Goal: Task Accomplishment & Management: Use online tool/utility

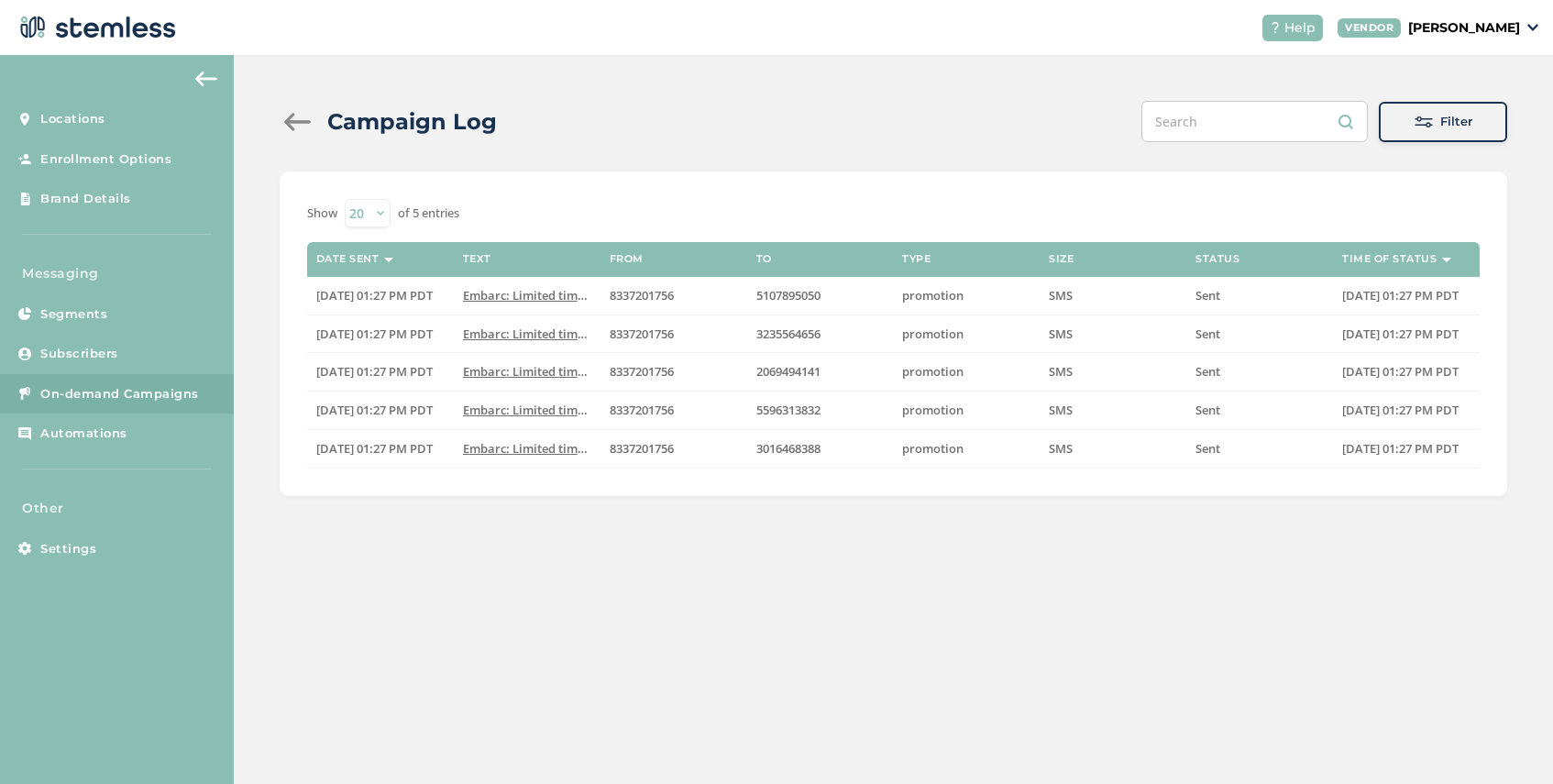
click at [99, 406] on link "On-demand Campaigns" at bounding box center [117, 394] width 234 height 40
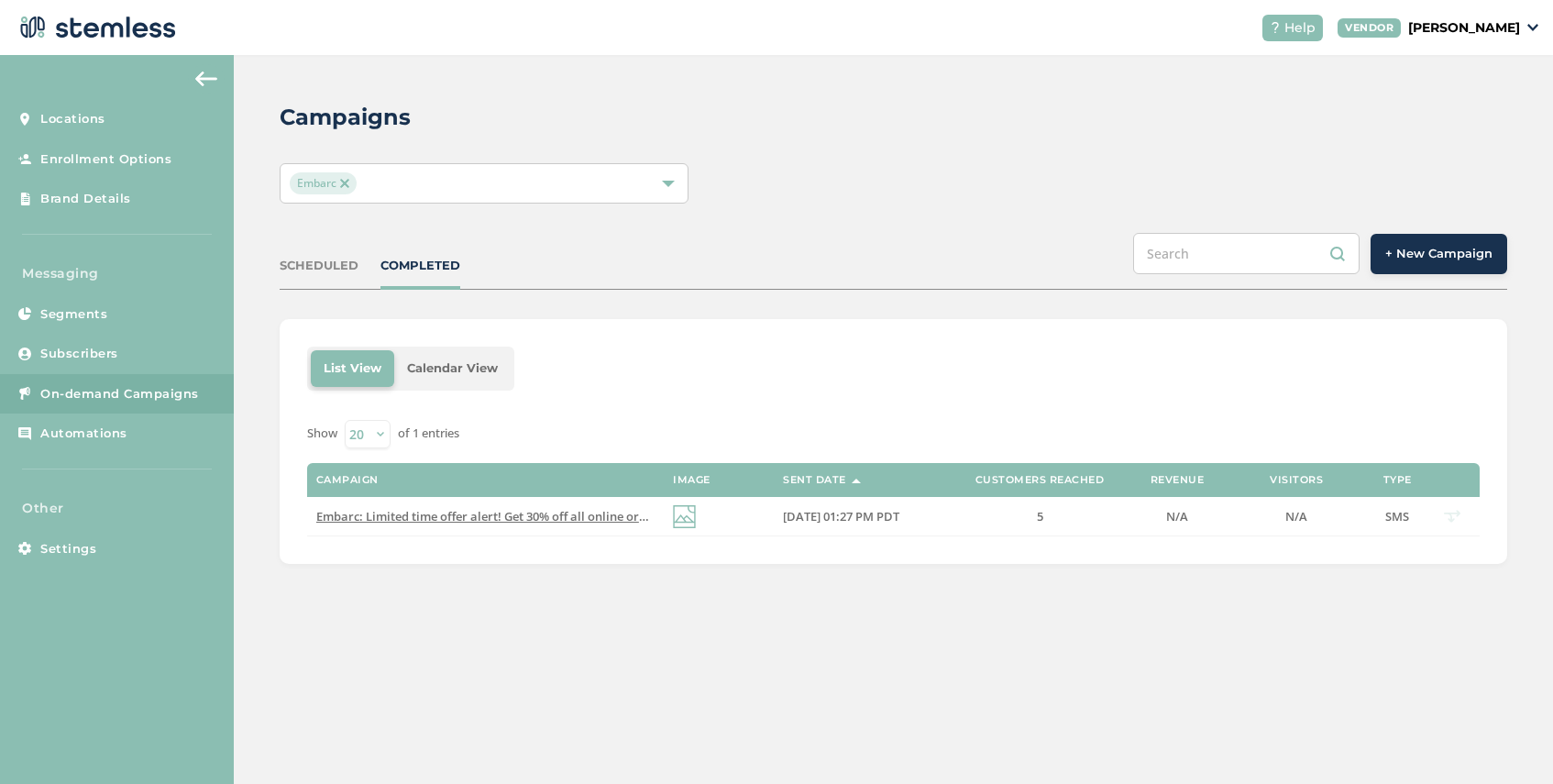
click at [1429, 257] on span "+ New Campaign" at bounding box center [1439, 254] width 107 height 19
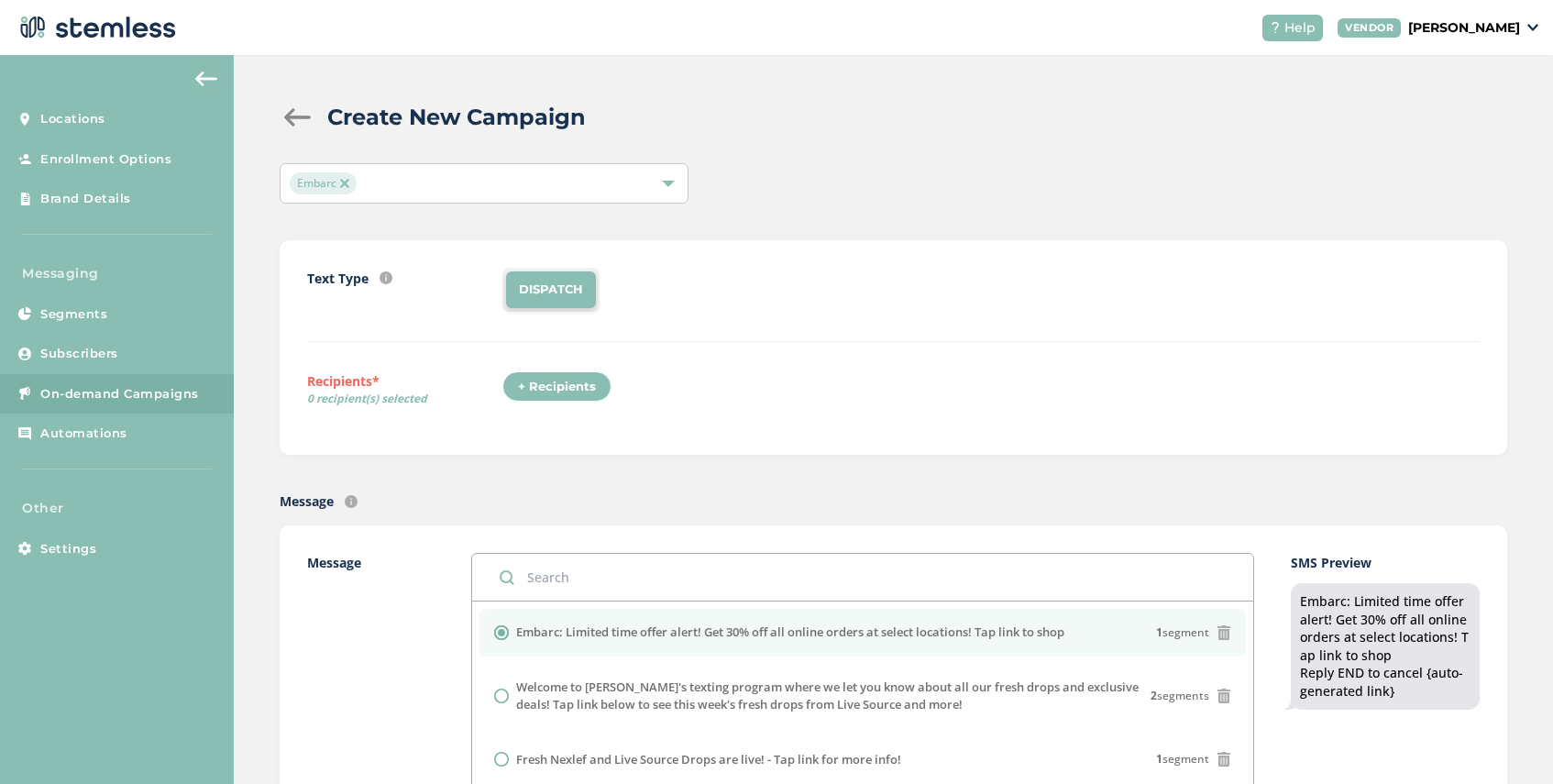
click at [550, 401] on div "+ Recipients" at bounding box center [557, 387] width 109 height 31
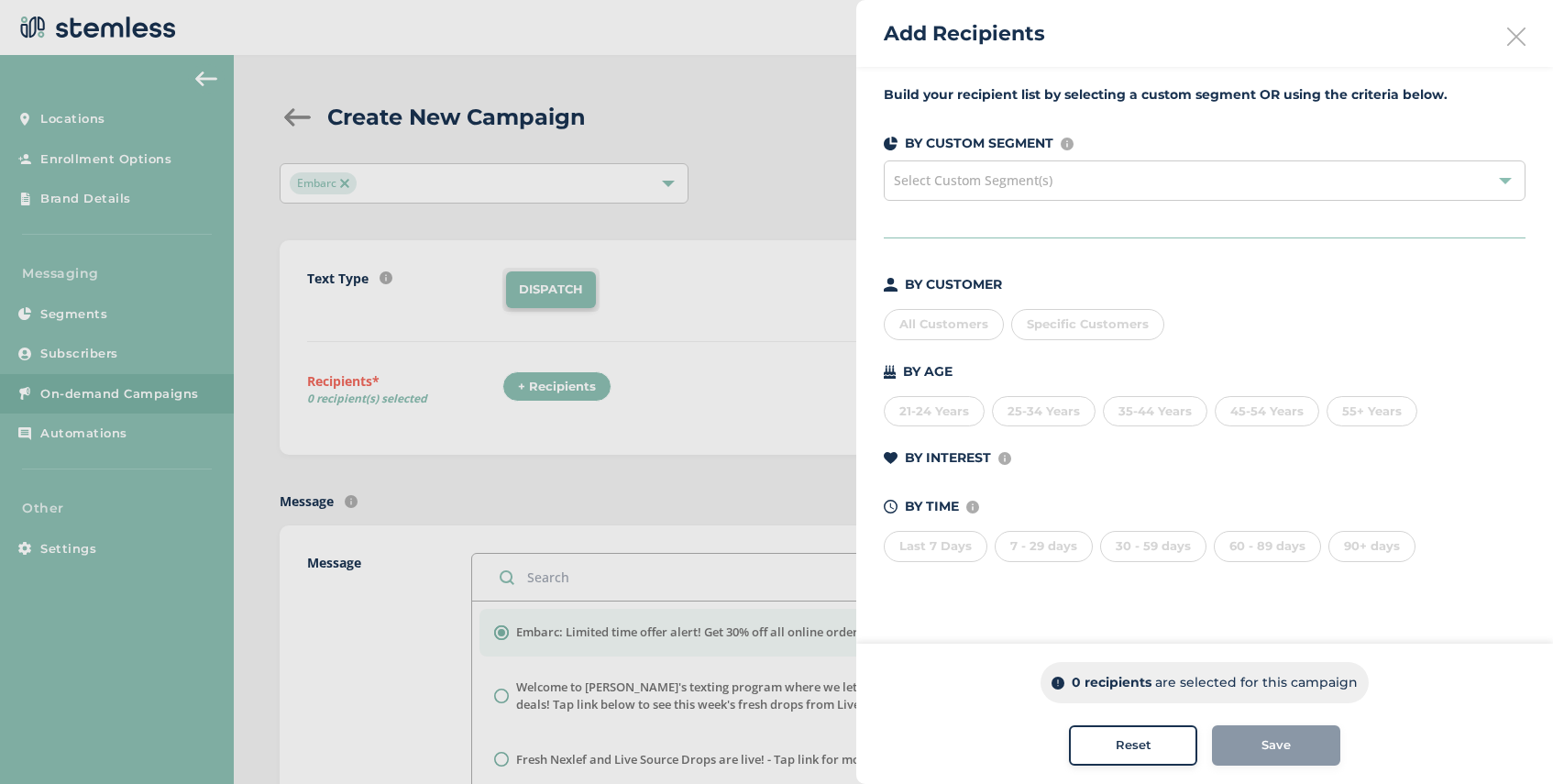
click at [945, 183] on span "Select Custom Segment(s)" at bounding box center [974, 180] width 159 height 18
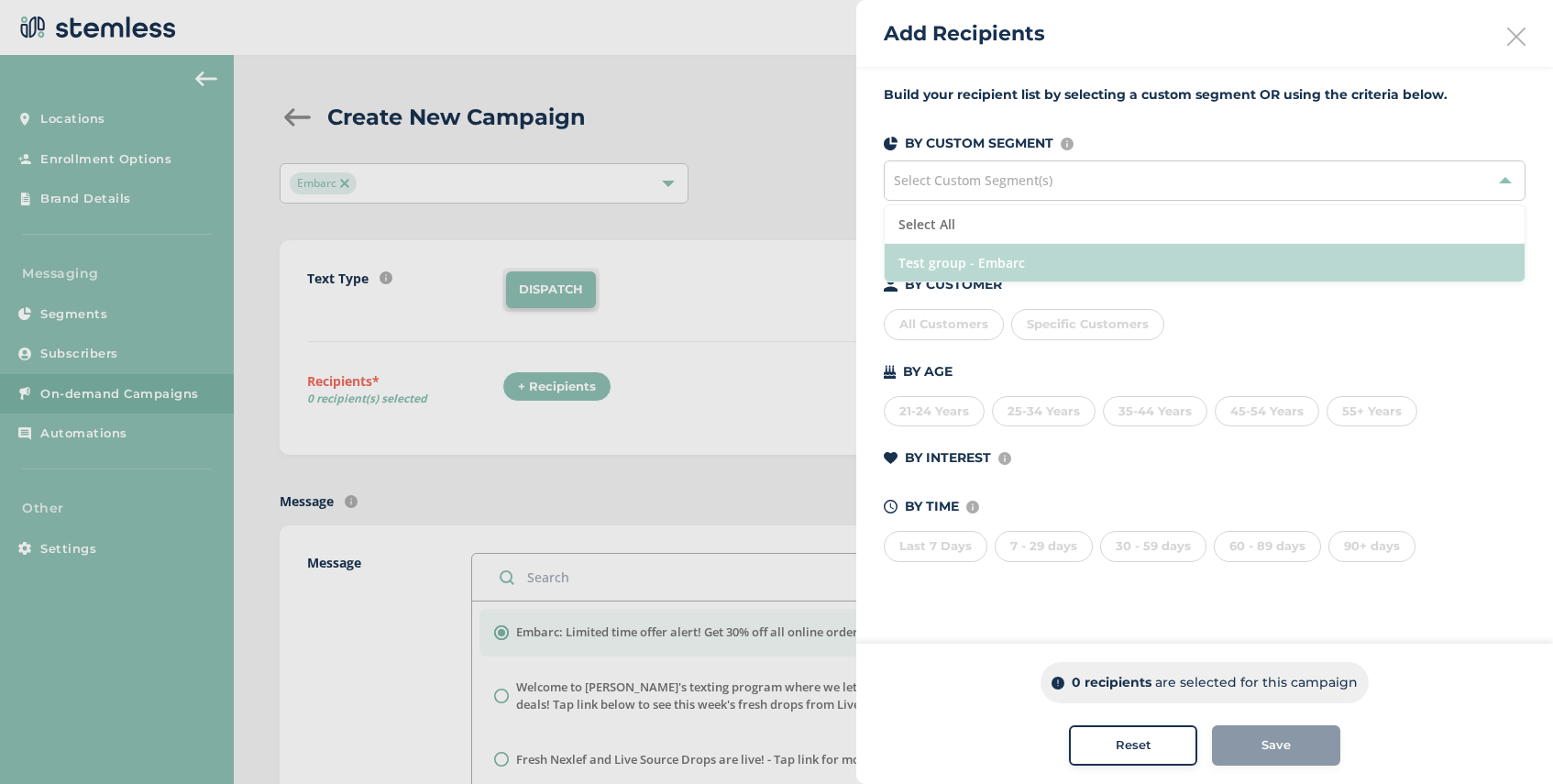
click at [1045, 260] on li "Test group - Embarc" at bounding box center [1205, 262] width 640 height 38
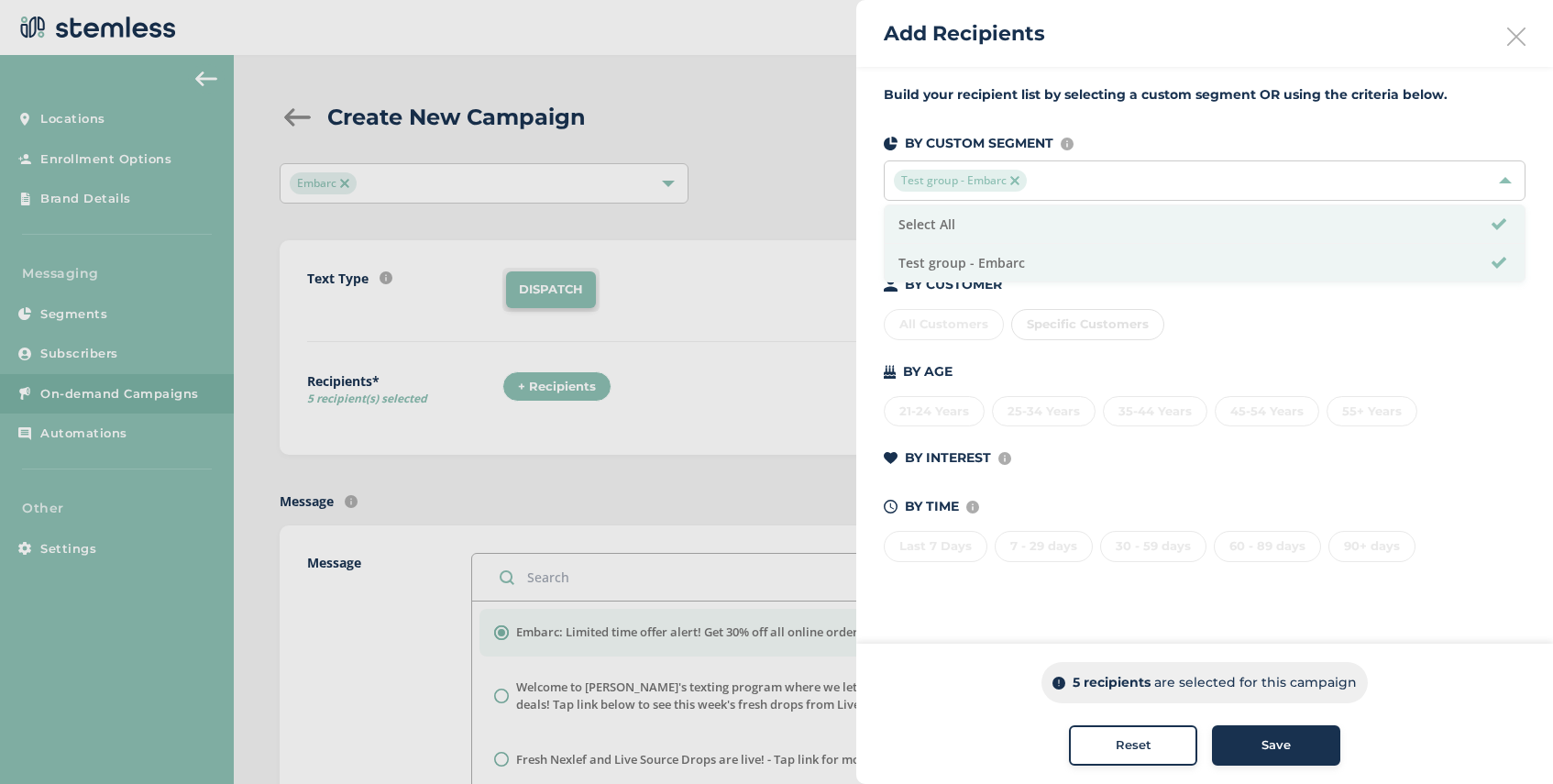
click at [1268, 744] on span "Save" at bounding box center [1277, 745] width 29 height 19
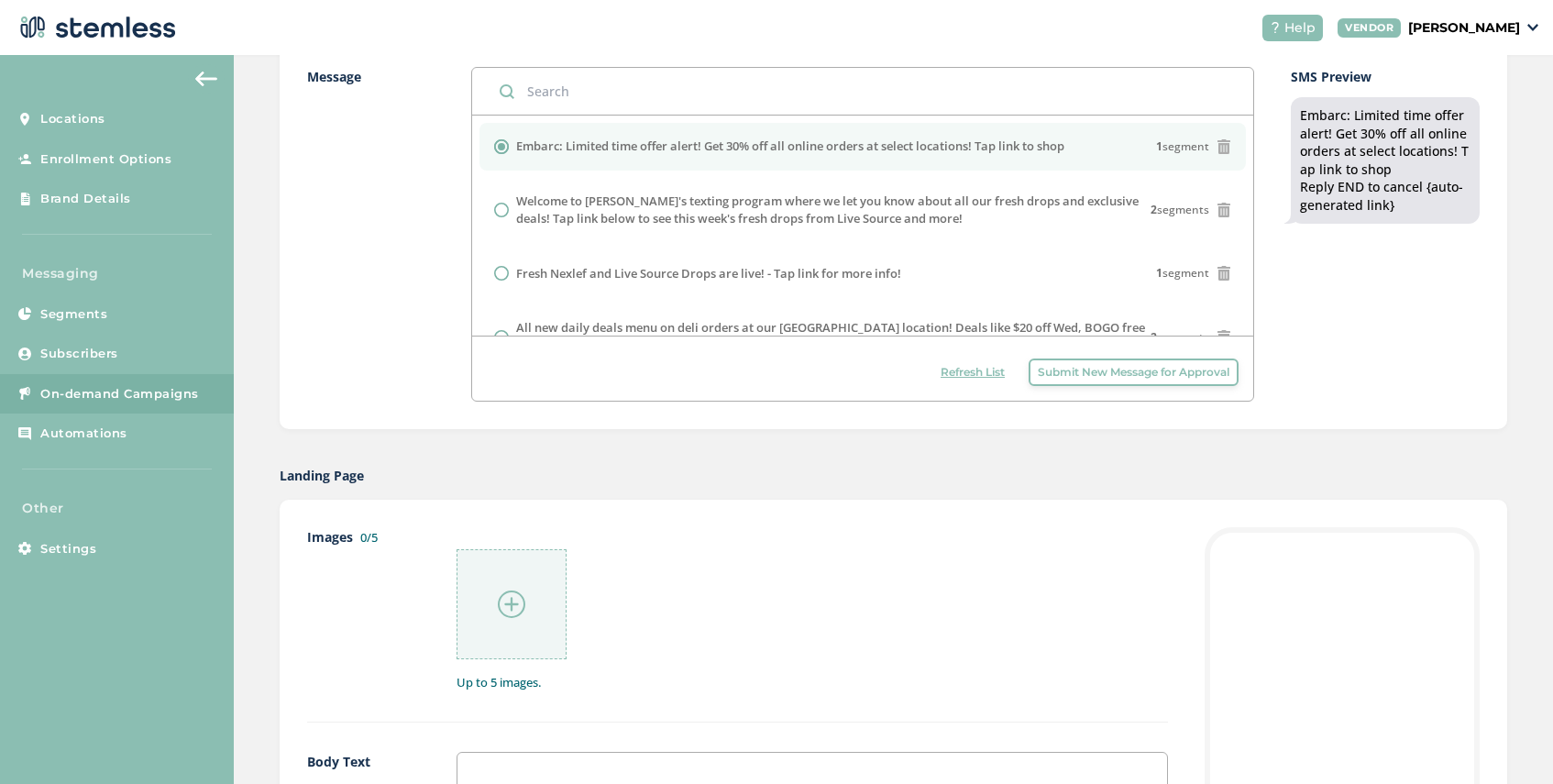
scroll to position [503, 0]
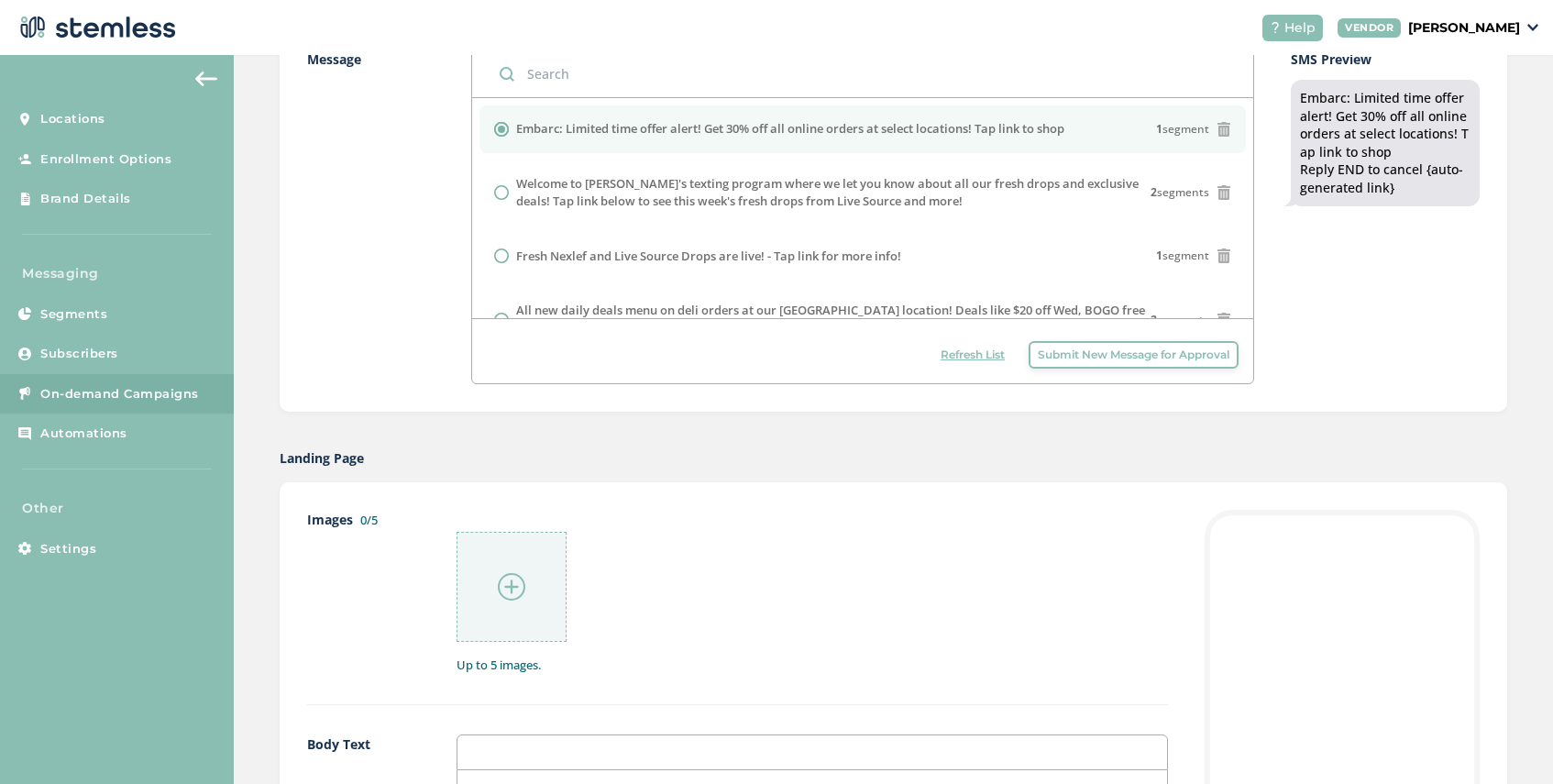
click at [510, 590] on img at bounding box center [511, 587] width 27 height 27
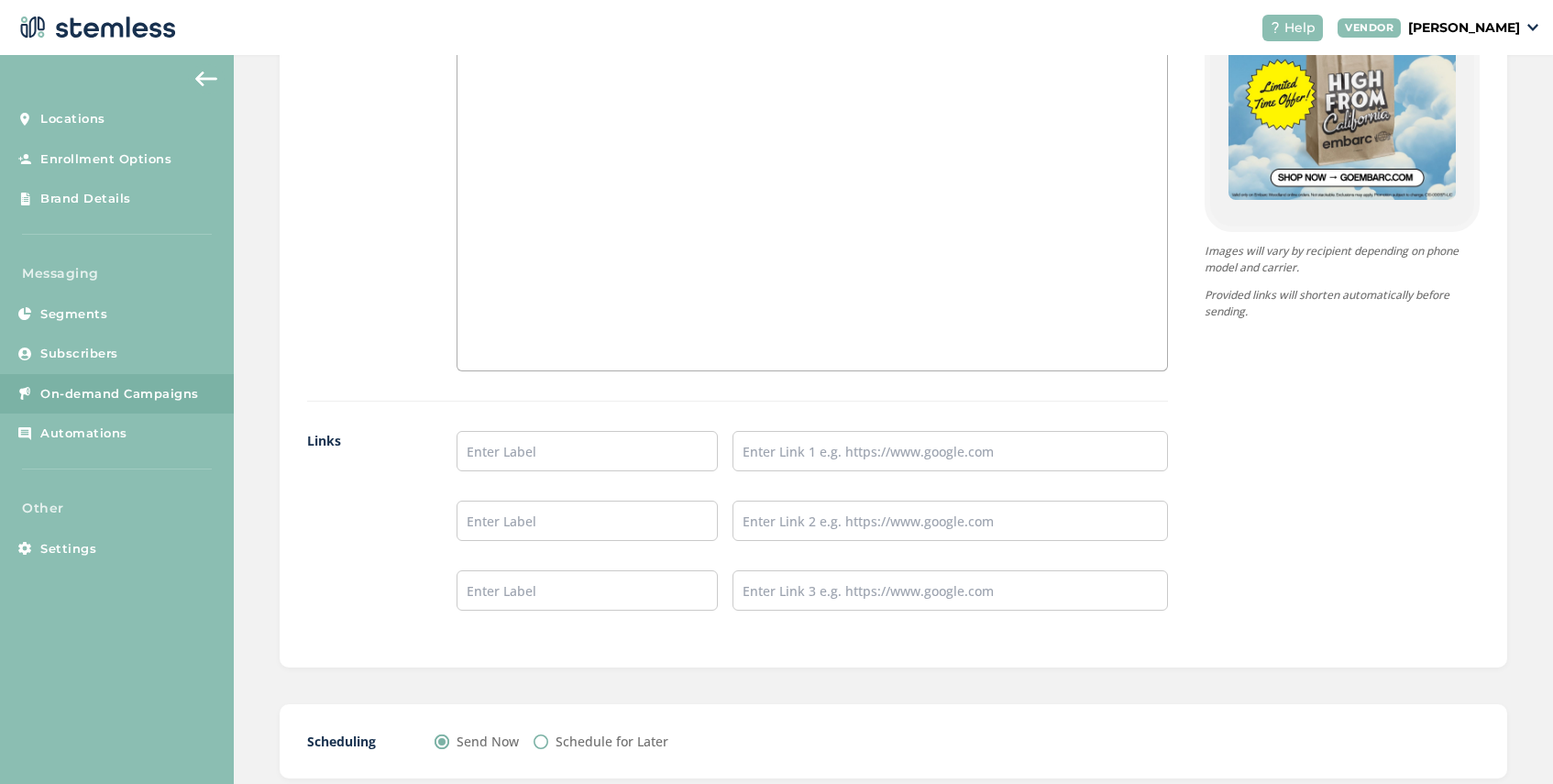
scroll to position [1270, 0]
click at [491, 454] on input "text" at bounding box center [587, 450] width 261 height 40
type input "Shop Woodland Store"
click at [778, 451] on input "text" at bounding box center [950, 450] width 436 height 40
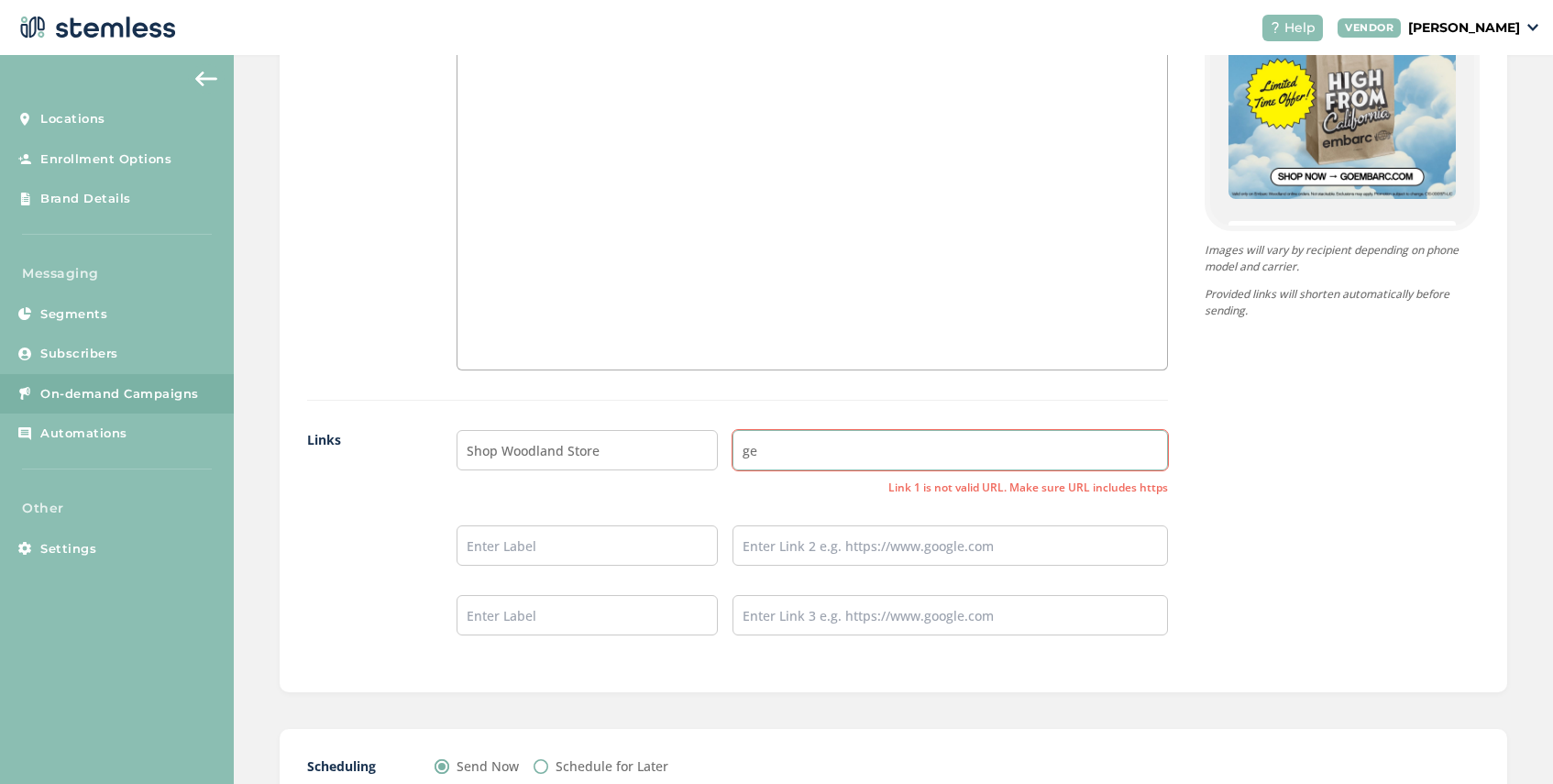
type input "g"
type input "[URL][DOMAIN_NAME]"
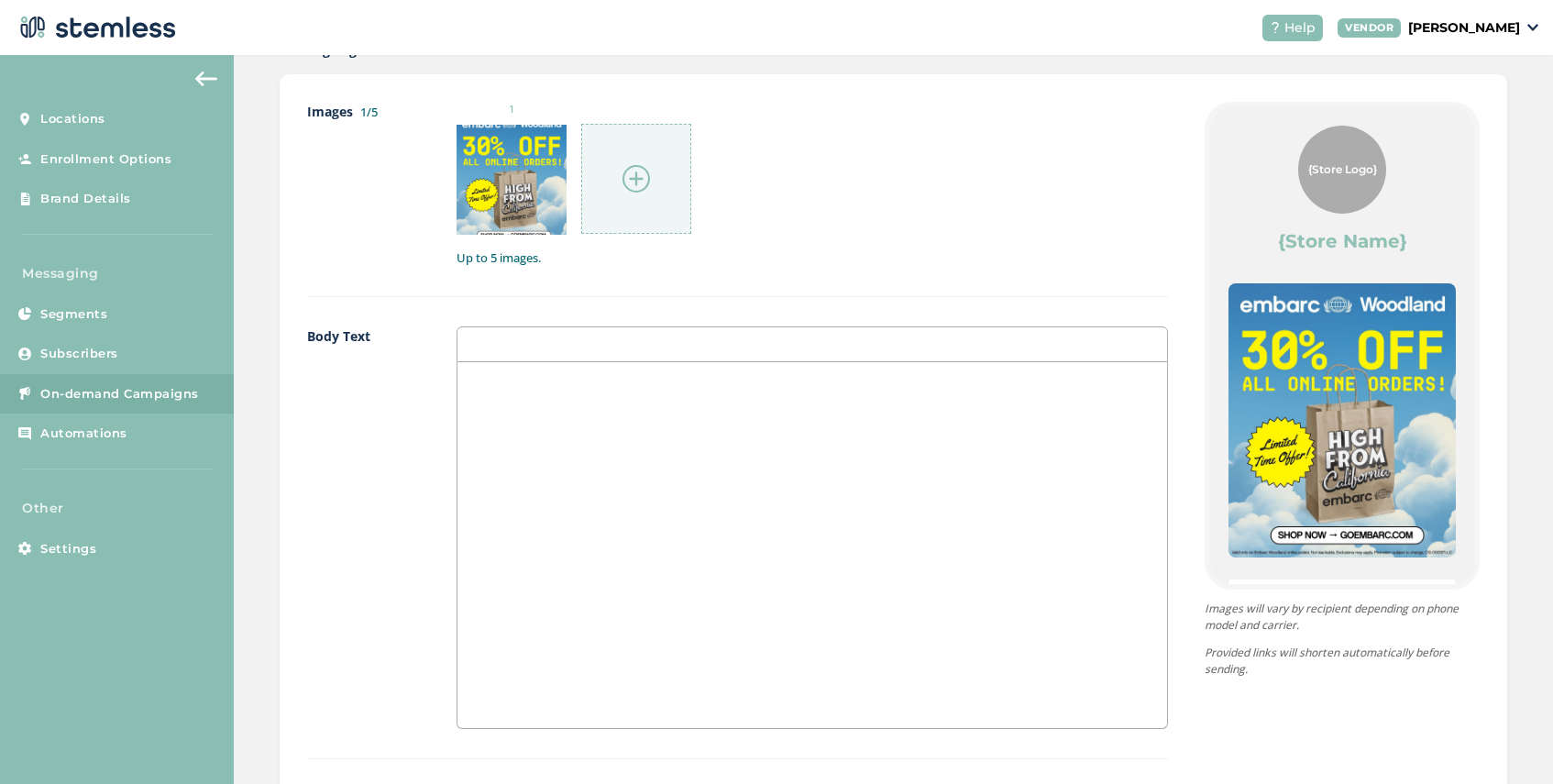
scroll to position [1379, 0]
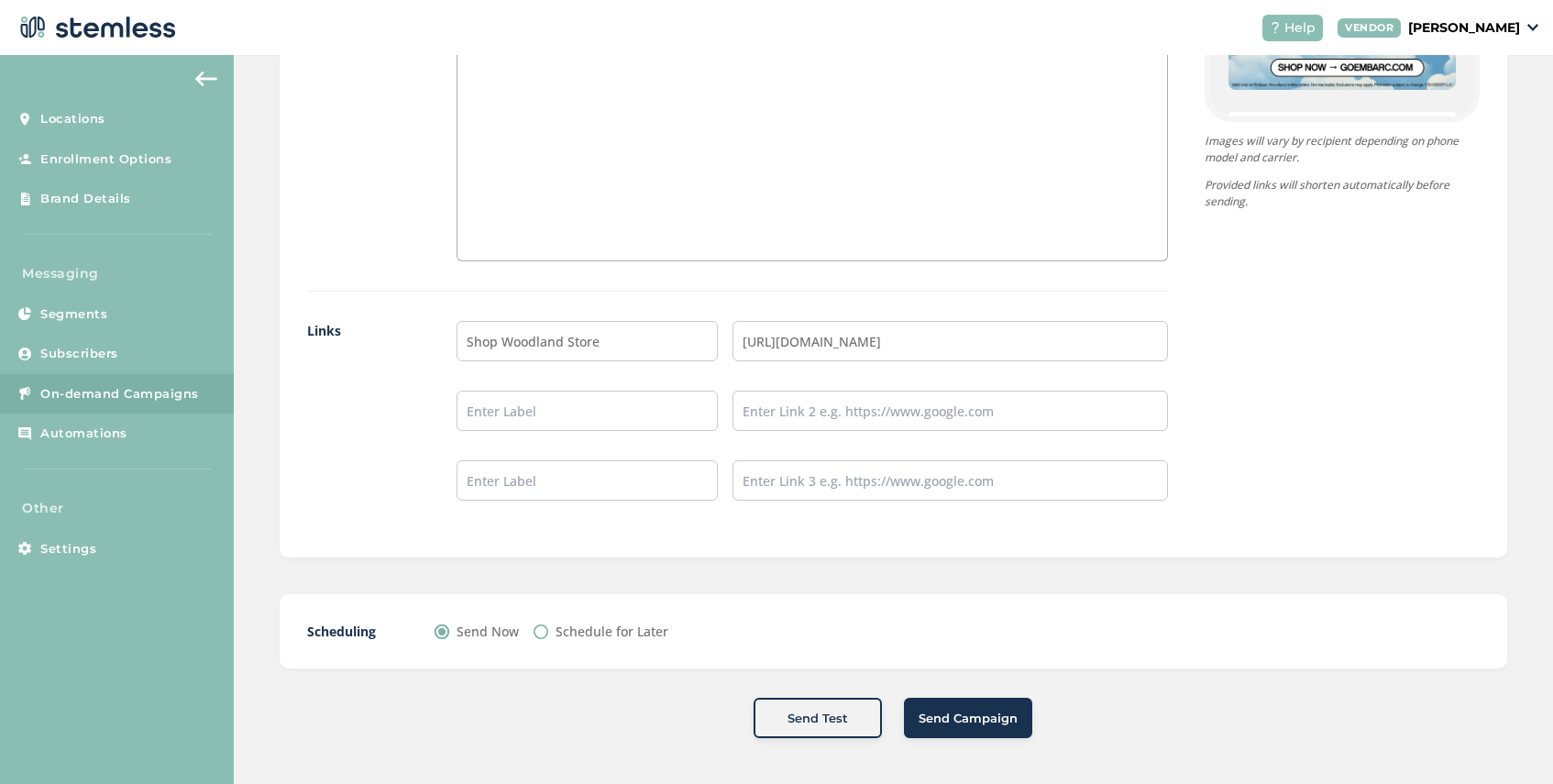
click at [975, 728] on button "Send Campaign" at bounding box center [969, 717] width 129 height 40
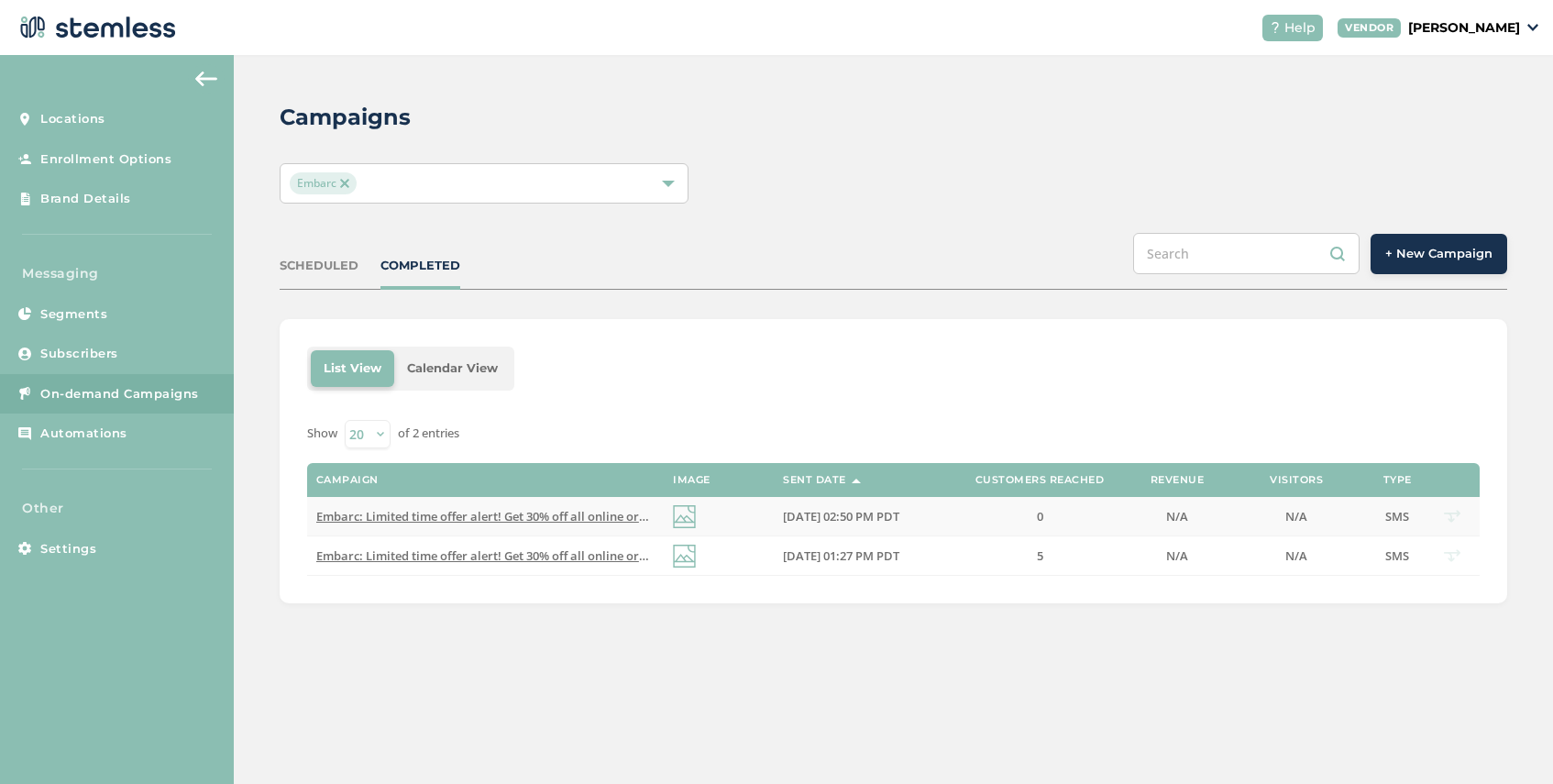
click at [484, 515] on span "Embarc: Limited time offer alert! Get 30% off all online orders at select locat…" at bounding box center [648, 516] width 663 height 17
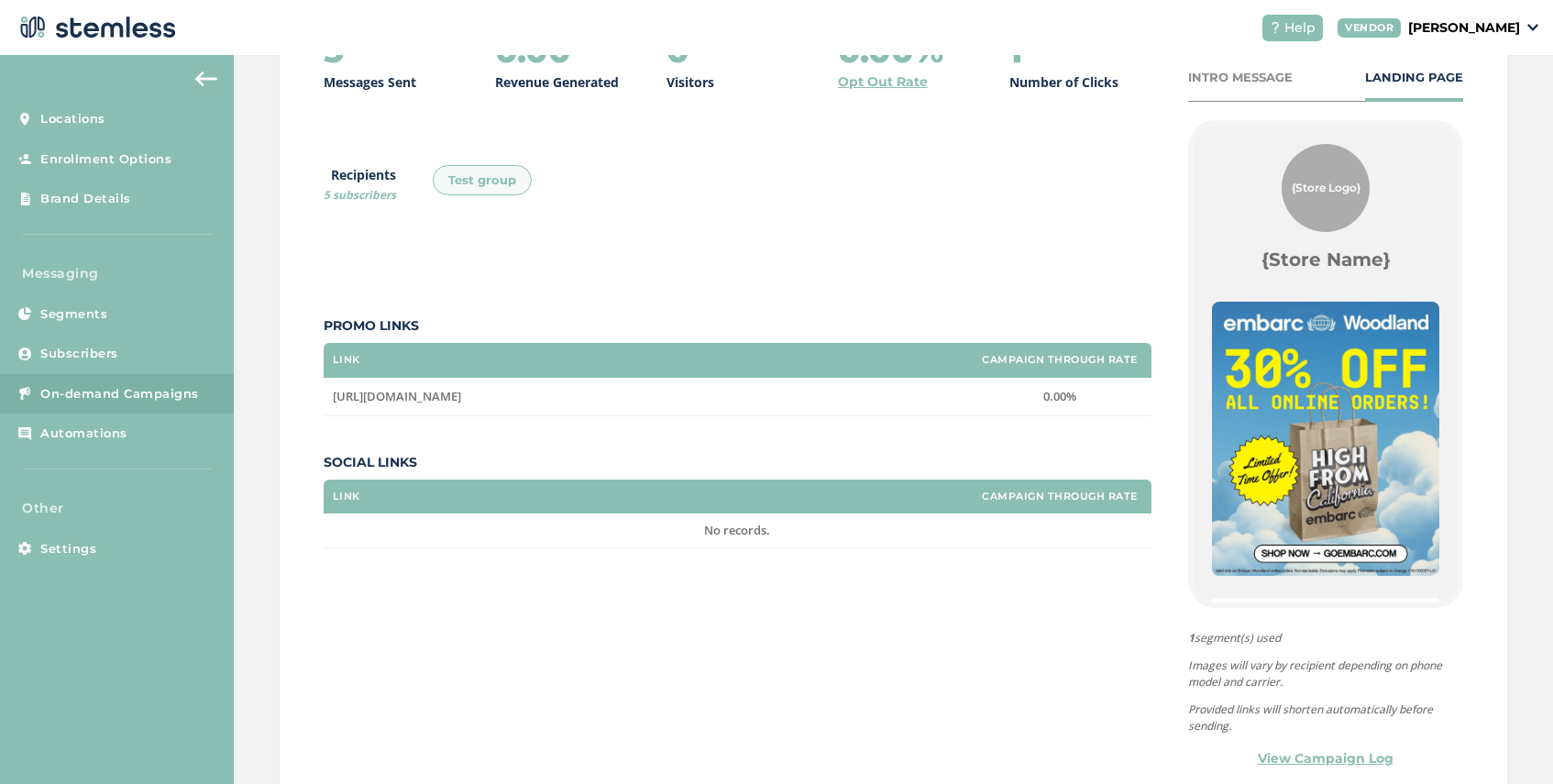
scroll to position [347, 0]
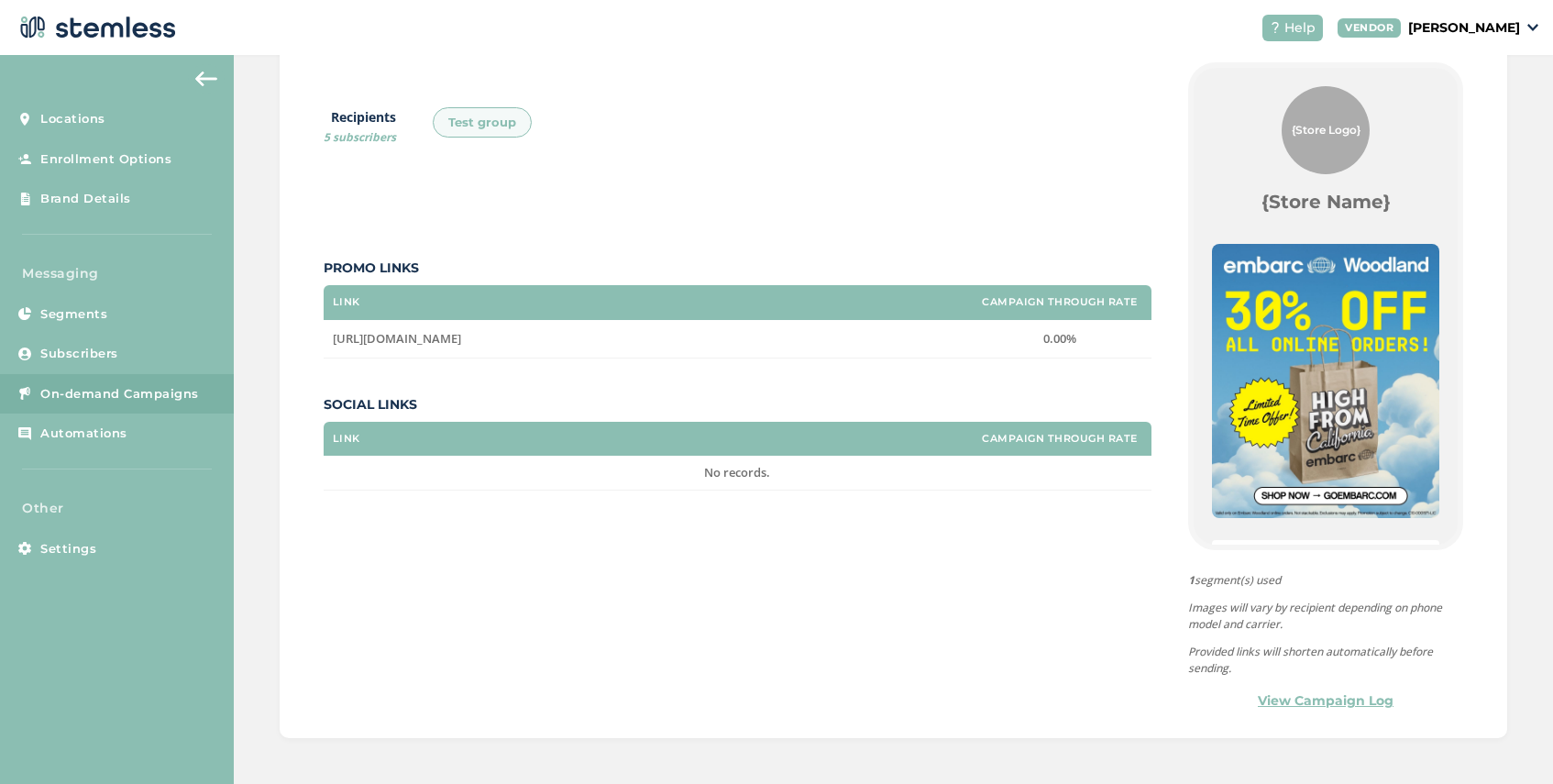
click at [1326, 701] on link "View Campaign Log" at bounding box center [1326, 701] width 136 height 20
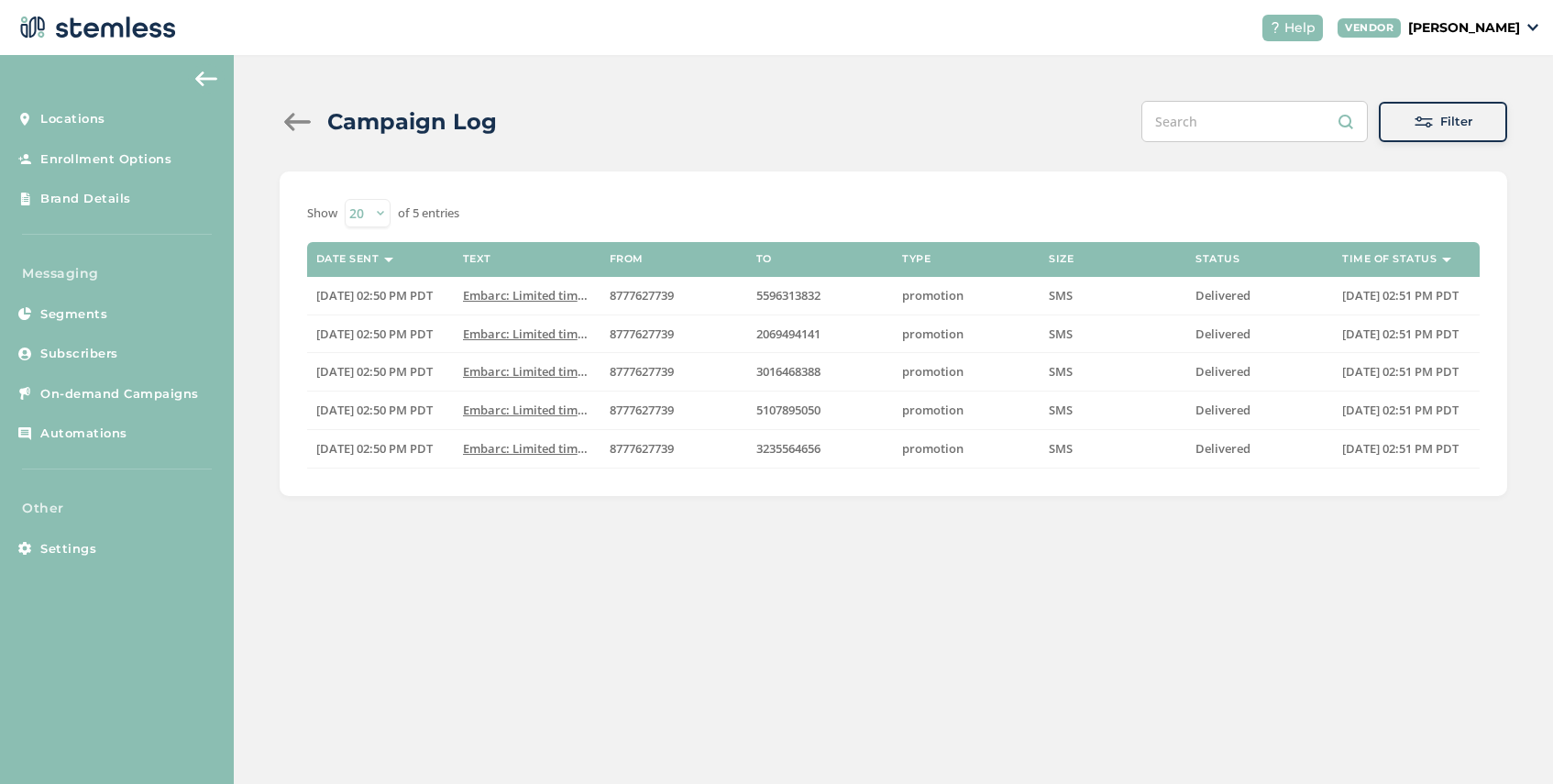
click at [290, 122] on div at bounding box center [299, 122] width 37 height 19
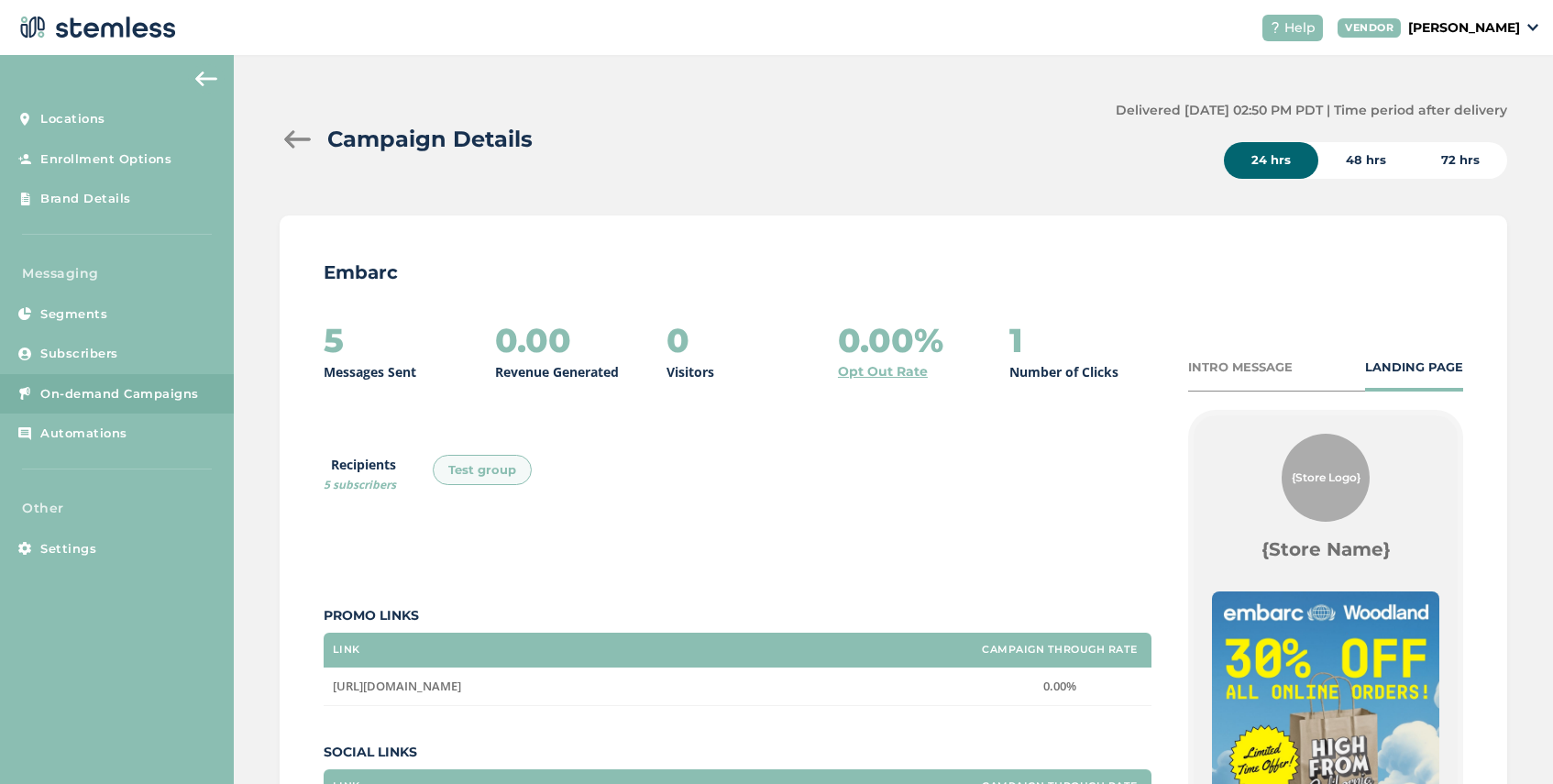
click at [1220, 377] on div "INTRO MESSAGE LANDING PAGE" at bounding box center [1326, 375] width 275 height 34
click at [1222, 364] on div "INTRO MESSAGE" at bounding box center [1240, 368] width 104 height 19
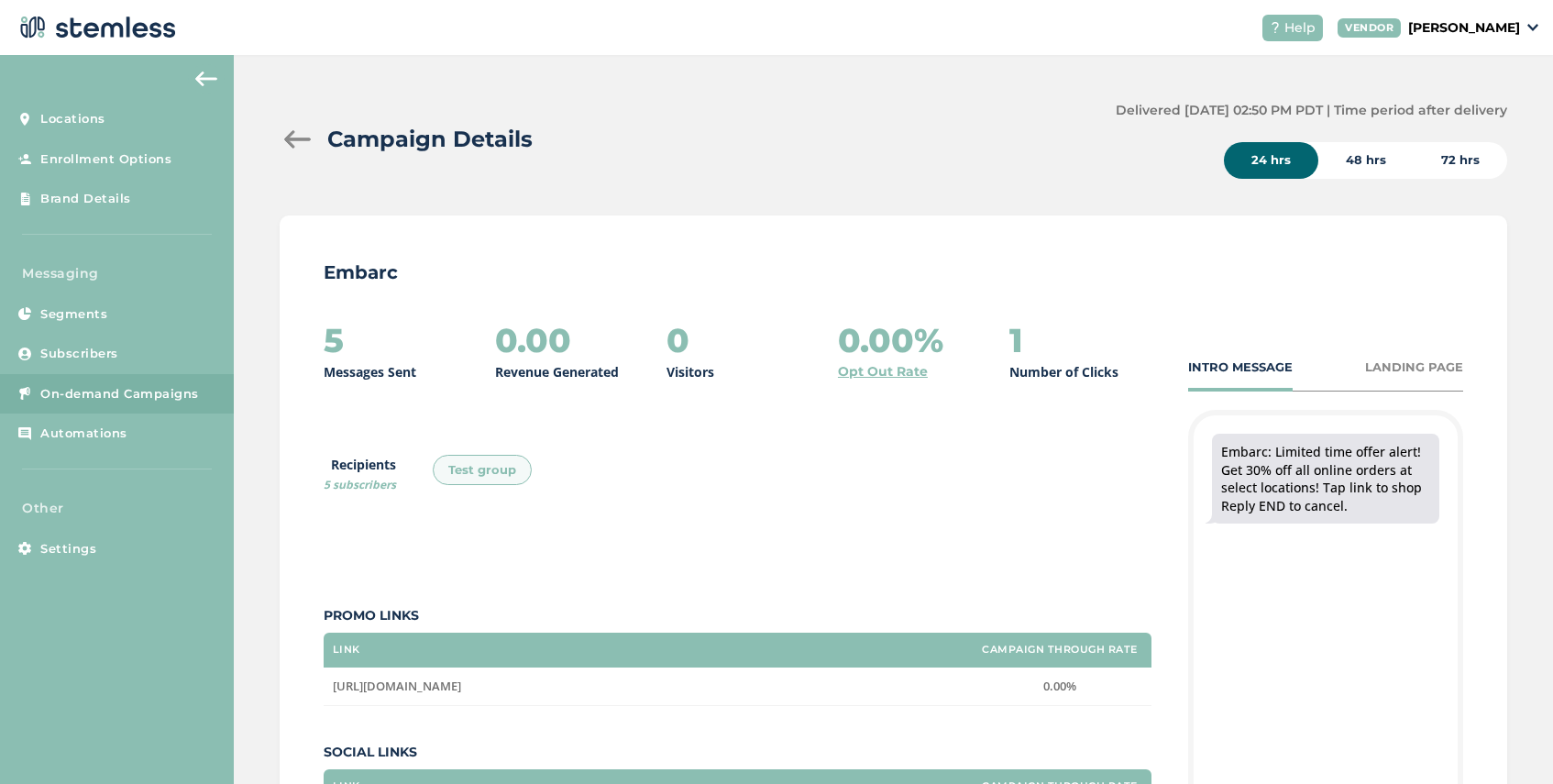
click at [291, 137] on div at bounding box center [299, 138] width 37 height 19
